Goal: Task Accomplishment & Management: Use online tool/utility

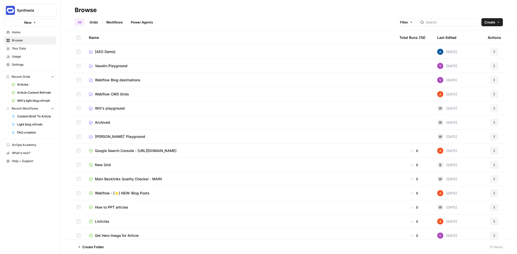
click at [30, 51] on link "Your Data" at bounding box center [30, 48] width 52 height 8
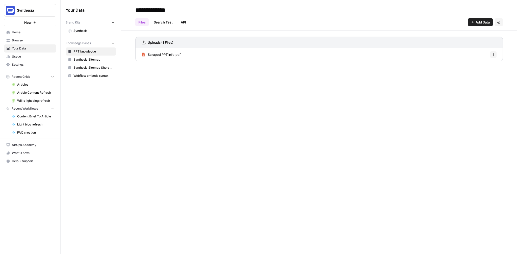
click at [477, 20] on span "Add Data" at bounding box center [483, 22] width 14 height 5
click at [292, 78] on div "**********" at bounding box center [319, 127] width 396 height 254
click at [185, 20] on link "API" at bounding box center [183, 22] width 11 height 8
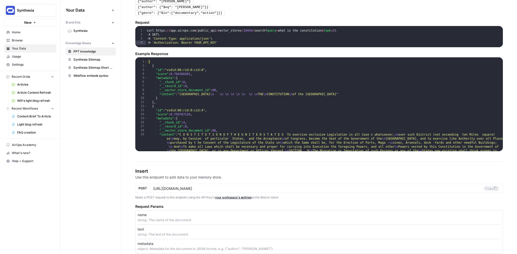
click at [32, 22] on button "New" at bounding box center [30, 23] width 52 height 8
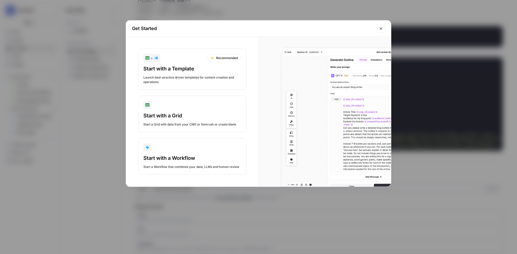
click at [166, 153] on button "Start with a Workflow Start a Workflow that combines your data, LLMs and human …" at bounding box center [192, 156] width 108 height 36
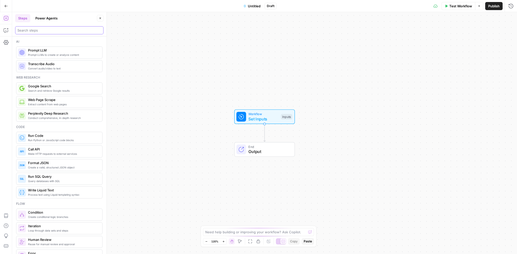
click at [43, 31] on input "search" at bounding box center [59, 30] width 84 height 5
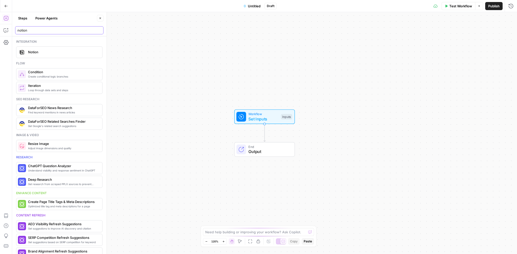
type input "notion"
click at [45, 50] on span "Notion" at bounding box center [63, 51] width 70 height 5
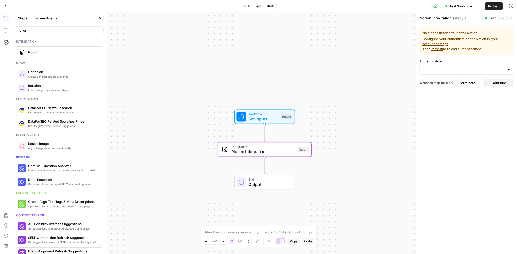
click at [508, 70] on div at bounding box center [509, 69] width 4 height 5
click at [482, 96] on div "No authentication found for Notion Configure your authentication for Notion in …" at bounding box center [466, 139] width 101 height 230
click at [448, 42] on link "account settings" at bounding box center [435, 44] width 26 height 4
click at [452, 65] on div at bounding box center [466, 70] width 95 height 10
click at [443, 78] on div "﹢ Create New" at bounding box center [466, 83] width 95 height 12
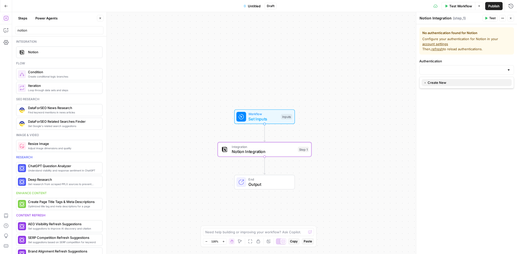
click at [437, 84] on span "﹢ Create New" at bounding box center [466, 82] width 84 height 5
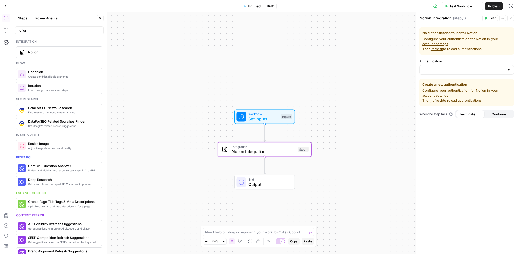
click at [448, 42] on link "account settings" at bounding box center [435, 44] width 26 height 4
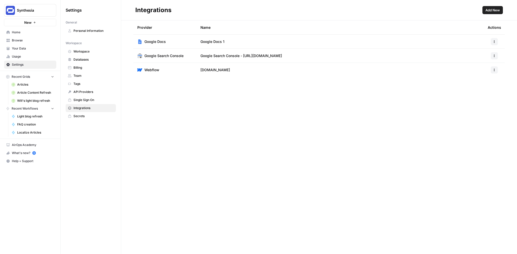
click at [491, 8] on span "Add New" at bounding box center [492, 10] width 14 height 5
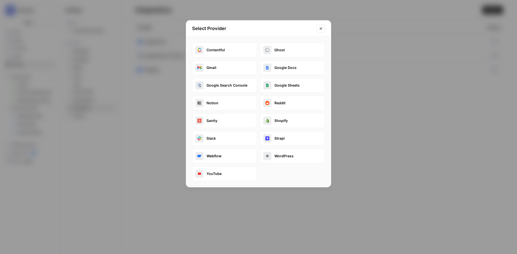
click at [227, 101] on button "Notion" at bounding box center [224, 103] width 65 height 15
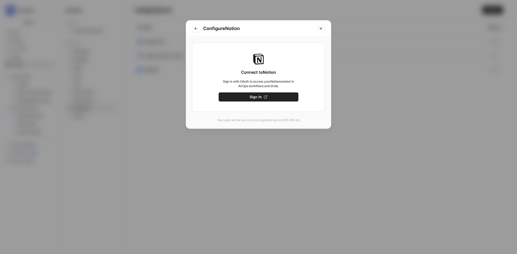
click at [239, 98] on button "Sign In" at bounding box center [259, 96] width 80 height 9
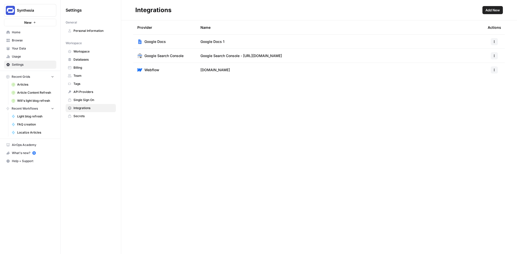
click at [495, 10] on span "Add New" at bounding box center [492, 10] width 14 height 5
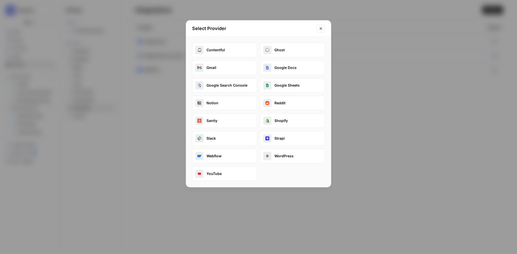
click at [220, 100] on button "Notion" at bounding box center [224, 103] width 65 height 15
